Goal: Book appointment/travel/reservation

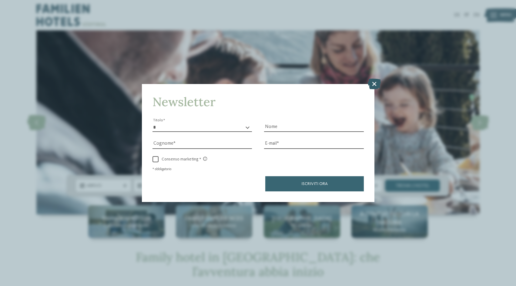
click at [374, 84] on icon at bounding box center [374, 84] width 13 height 11
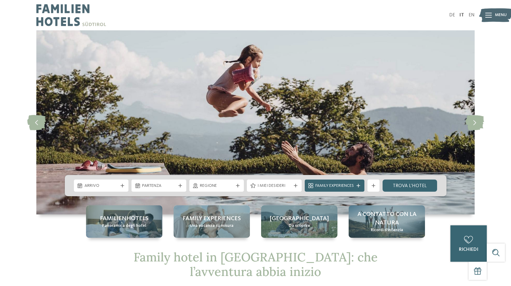
click at [490, 14] on icon at bounding box center [489, 15] width 7 height 5
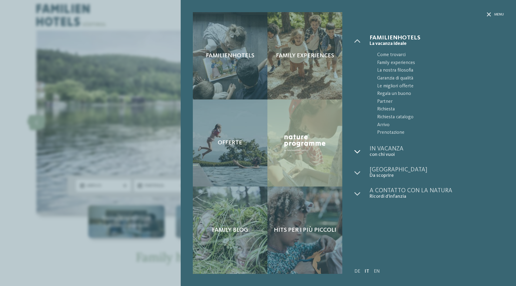
click at [358, 152] on icon at bounding box center [357, 152] width 6 height 6
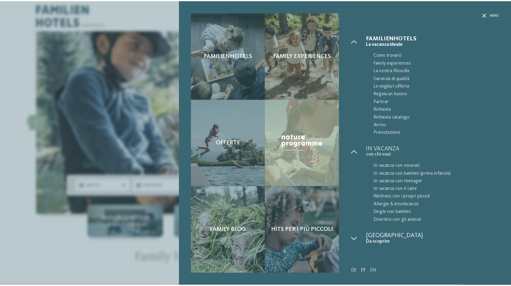
scroll to position [15, 0]
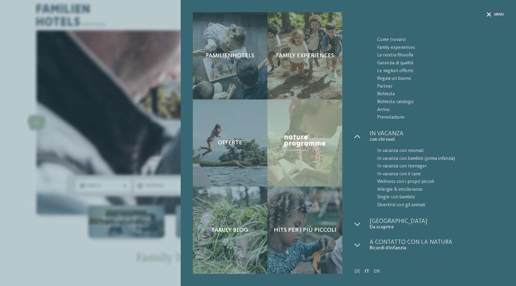
drag, startPoint x: 517, startPoint y: 79, endPoint x: 487, endPoint y: 14, distance: 71.0
click at [487, 14] on icon at bounding box center [489, 14] width 4 height 4
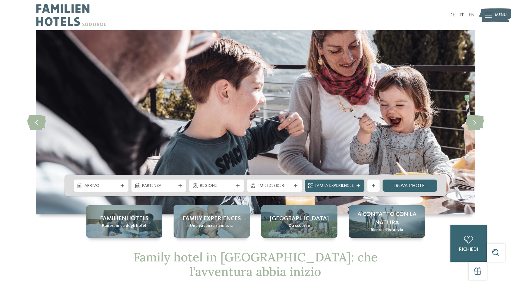
click at [347, 138] on img at bounding box center [255, 122] width 439 height 184
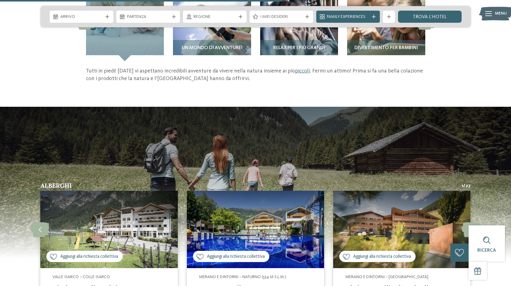
scroll to position [1000, 0]
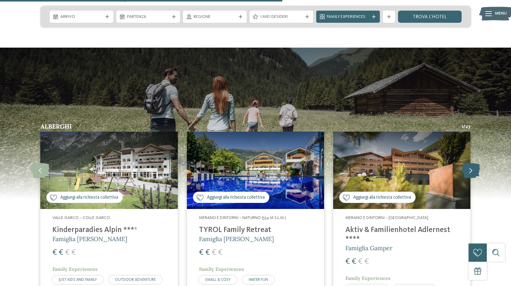
click at [472, 172] on icon at bounding box center [471, 170] width 18 height 15
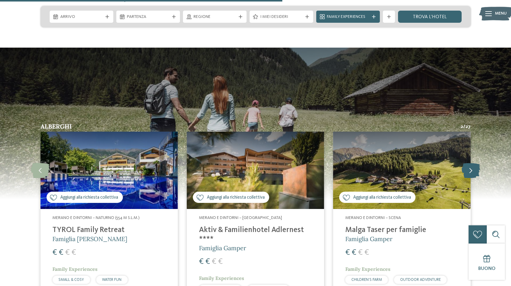
click at [472, 172] on icon at bounding box center [471, 170] width 18 height 15
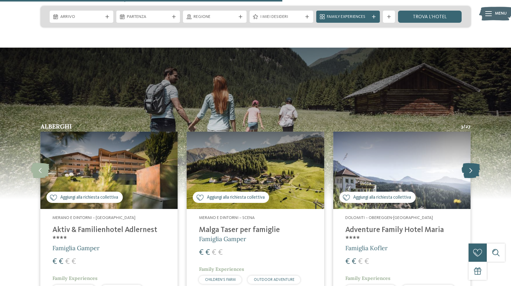
click at [472, 172] on icon at bounding box center [471, 170] width 18 height 15
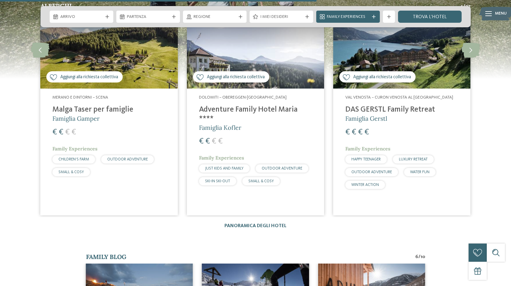
scroll to position [1122, 0]
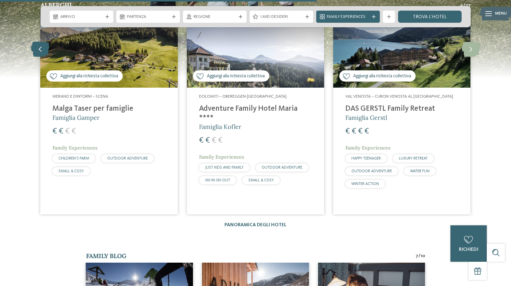
click at [36, 48] on icon at bounding box center [40, 49] width 18 height 15
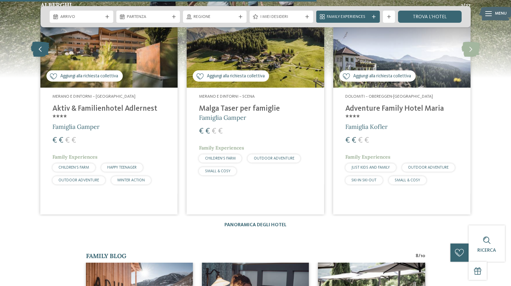
click at [36, 48] on icon at bounding box center [40, 49] width 18 height 15
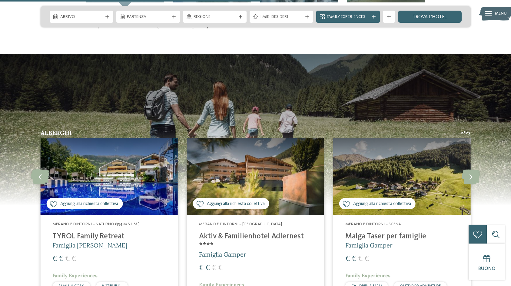
scroll to position [1000, 0]
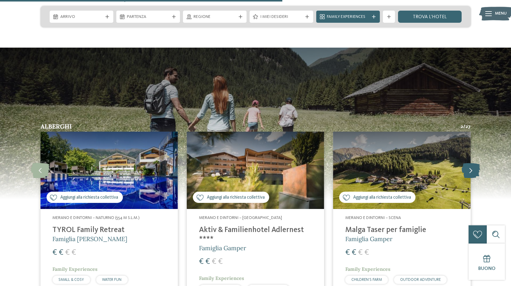
click at [474, 168] on icon at bounding box center [471, 170] width 18 height 15
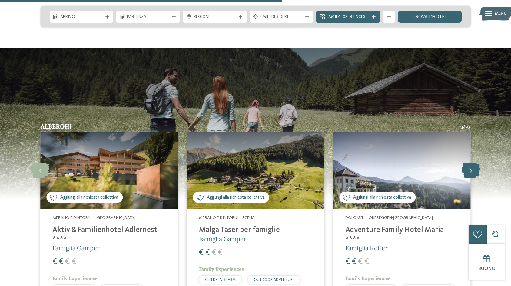
click at [474, 168] on icon at bounding box center [471, 170] width 18 height 15
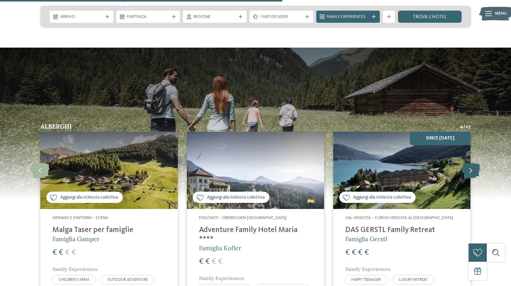
click at [474, 168] on icon at bounding box center [471, 170] width 18 height 15
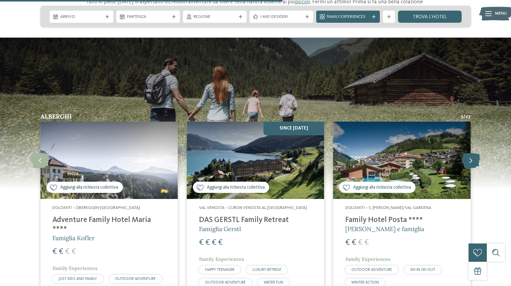
scroll to position [1061, 0]
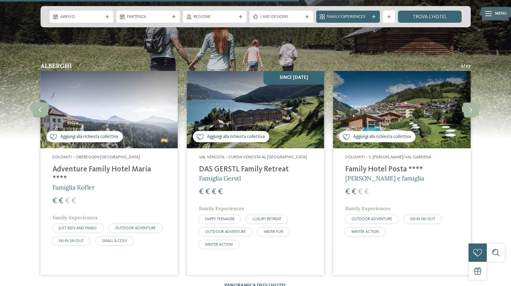
click at [434, 121] on img at bounding box center [401, 109] width 137 height 77
